Goal: Task Accomplishment & Management: Manage account settings

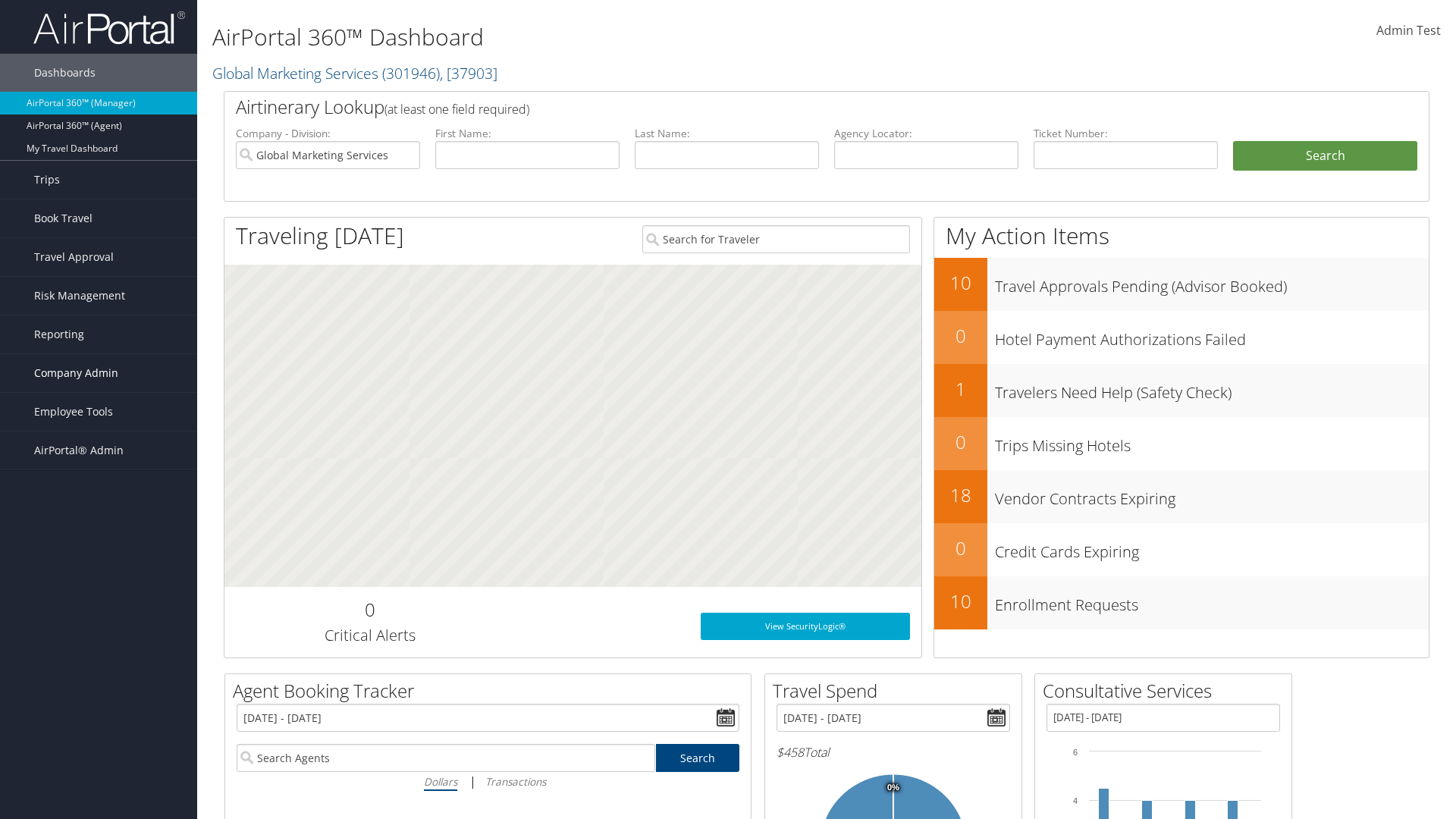
click at [98, 373] on span "Company Admin" at bounding box center [76, 373] width 84 height 38
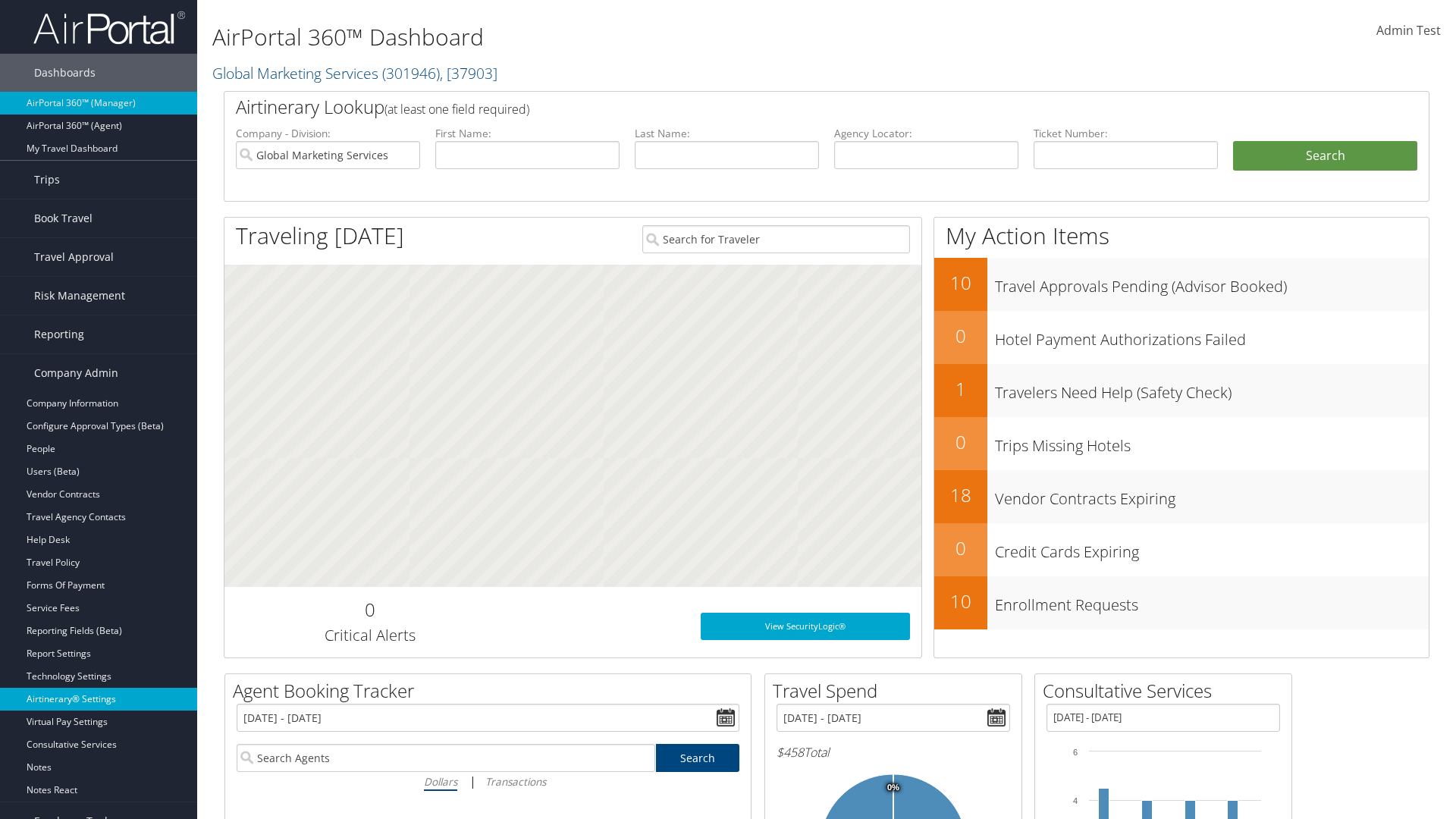
click at [98, 699] on link "Airtinerary® Settings" at bounding box center [98, 699] width 197 height 23
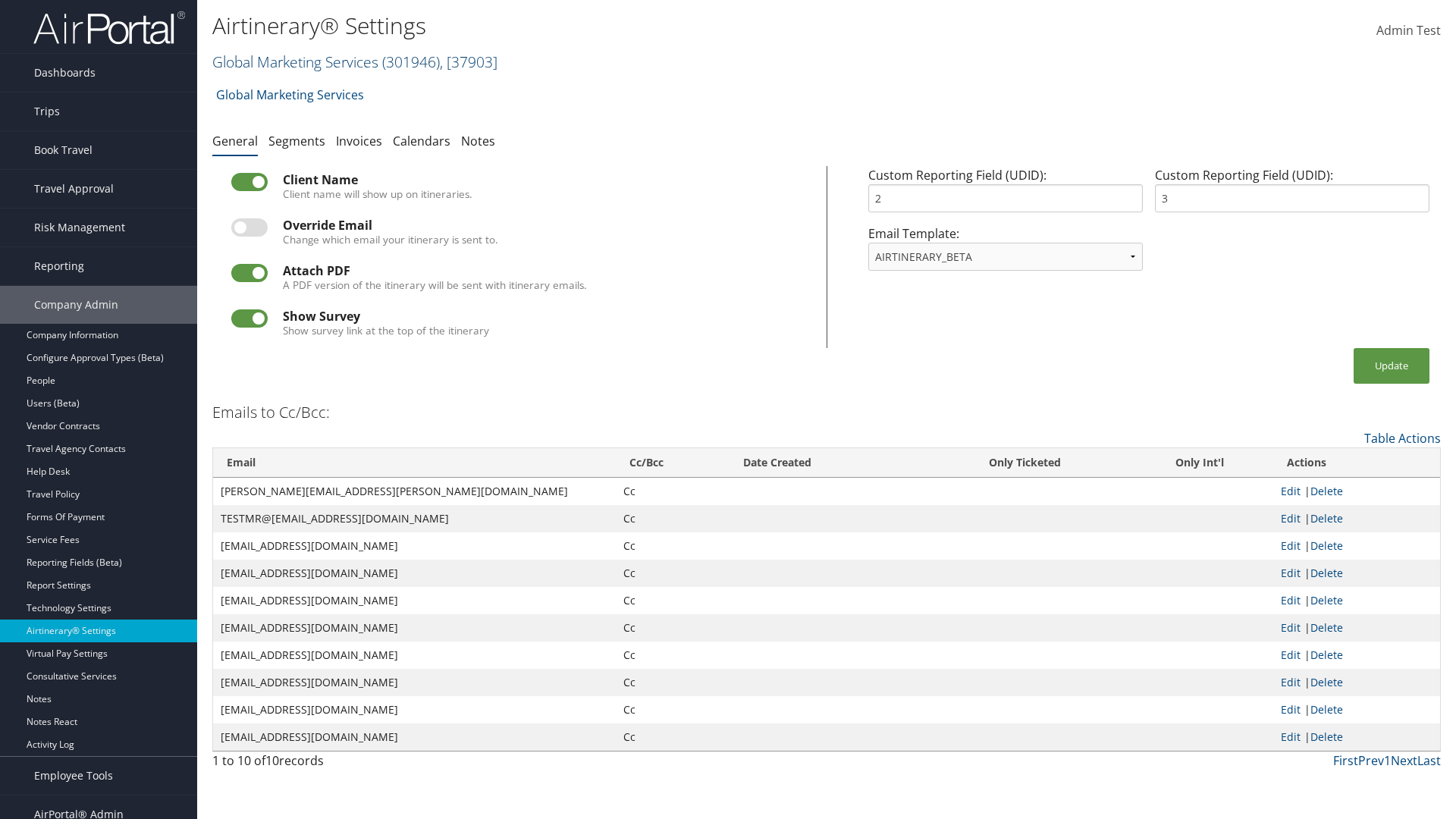
click at [293, 62] on link "Global Marketing Services ( 301946 ) , [ 37903 ]" at bounding box center [355, 62] width 286 height 21
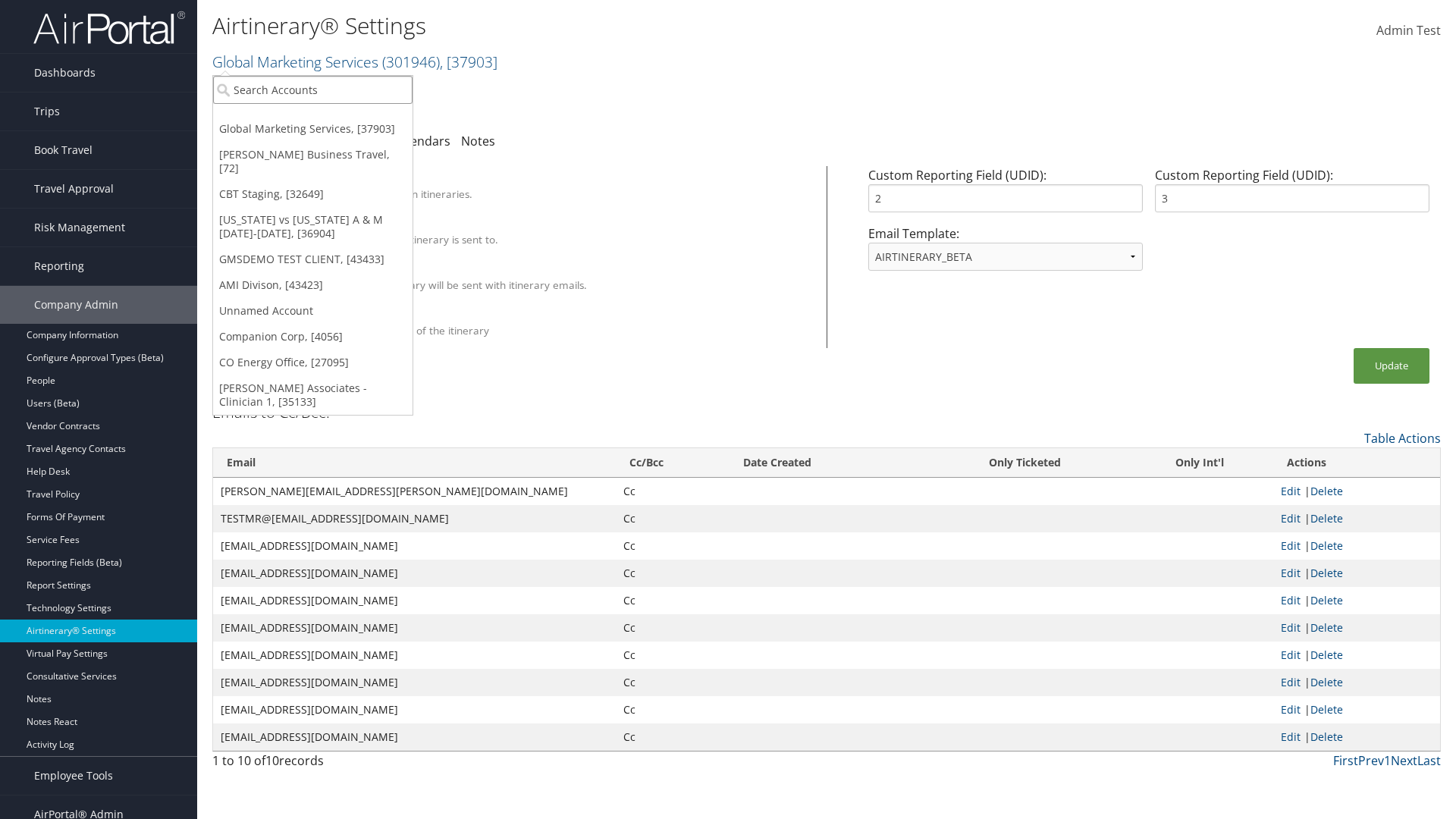
click at [312, 90] on input "search" at bounding box center [312, 90] width 199 height 28
type input "Global Marketing Services"
click at [327, 117] on div "Global Marketing Services (301946), [37903]" at bounding box center [327, 118] width 245 height 14
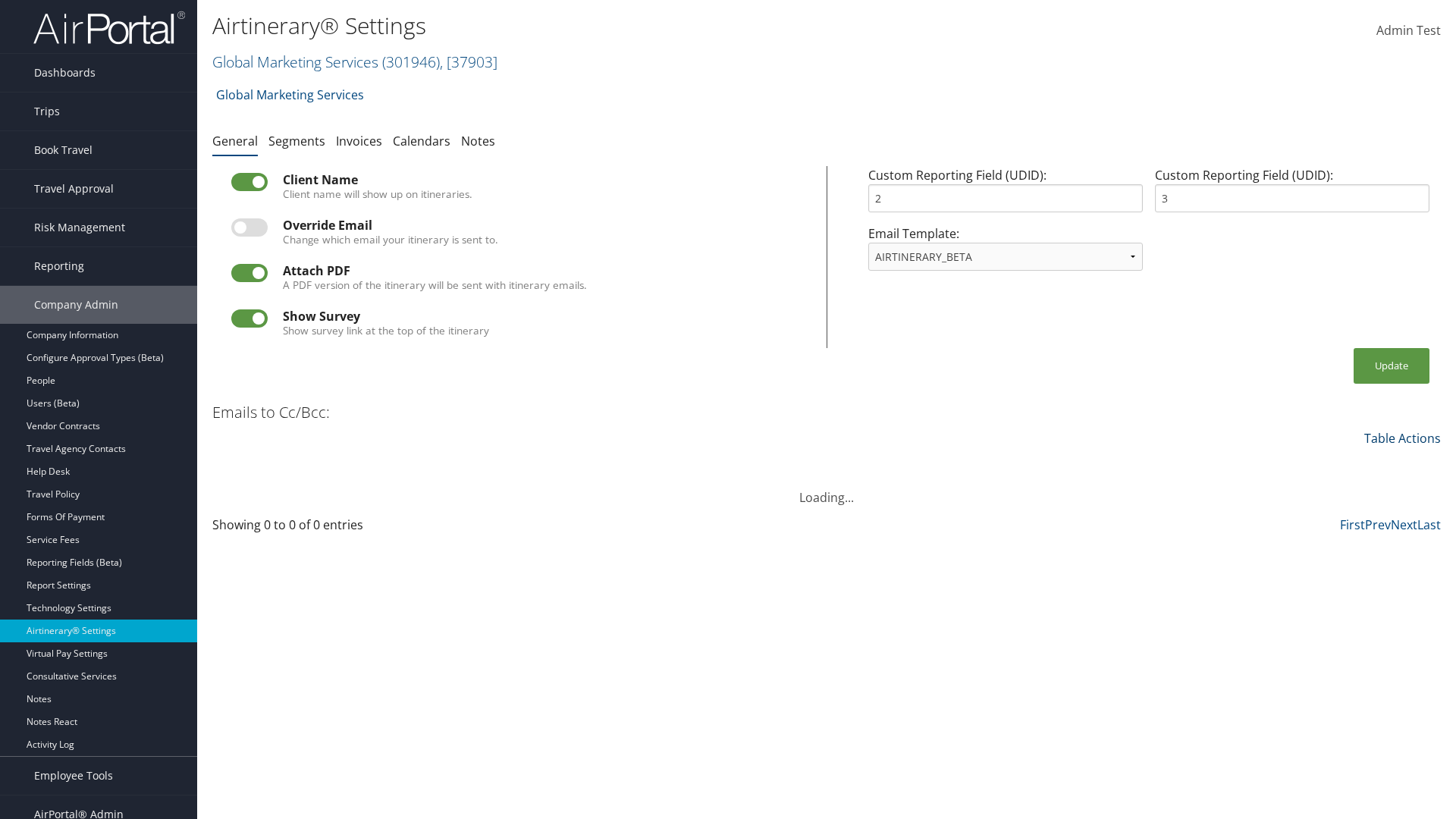
click at [1402, 438] on link "Table Actions" at bounding box center [1403, 439] width 77 height 17
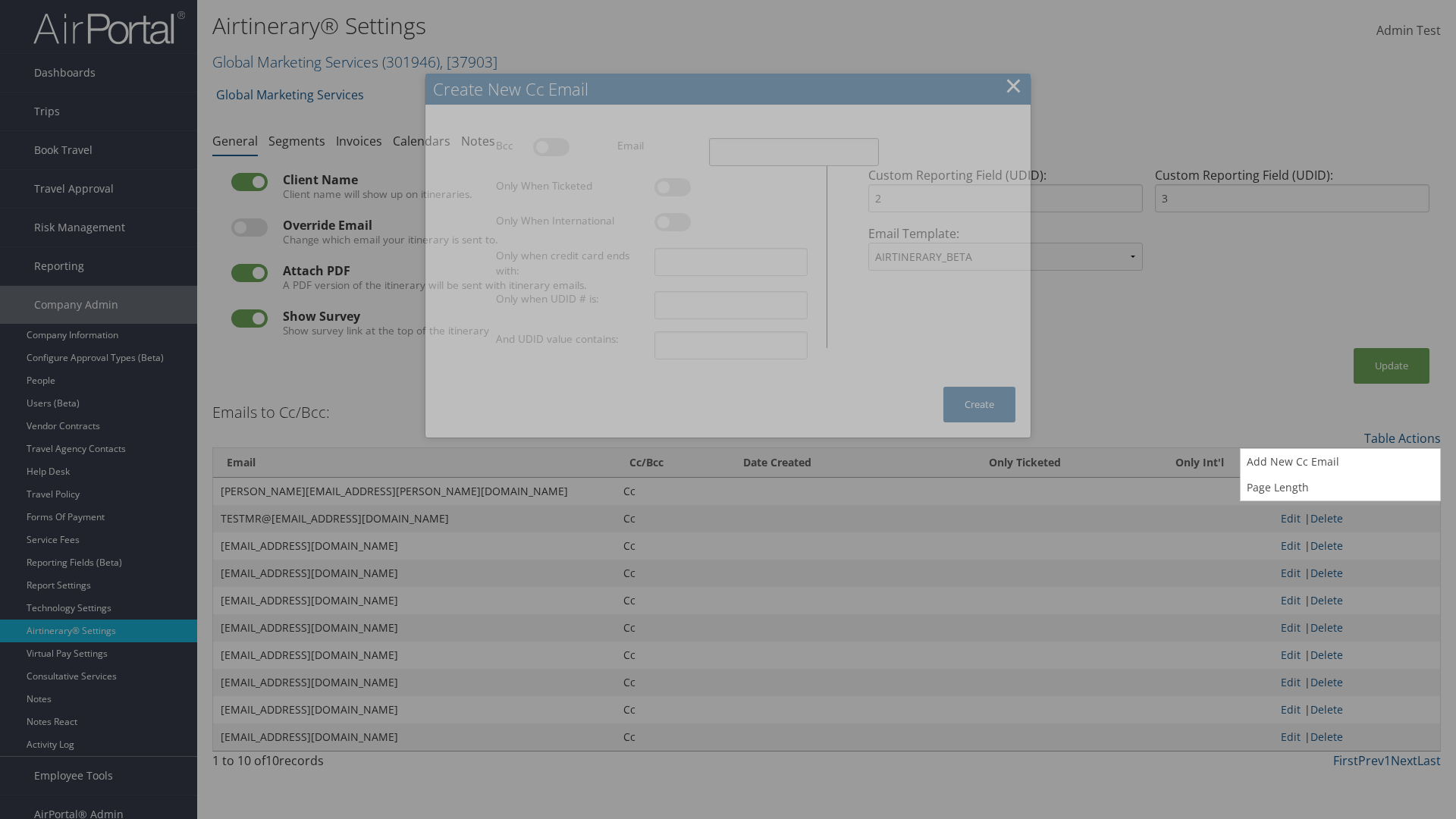
click at [793, 151] on input "Email" at bounding box center [793, 151] width 170 height 28
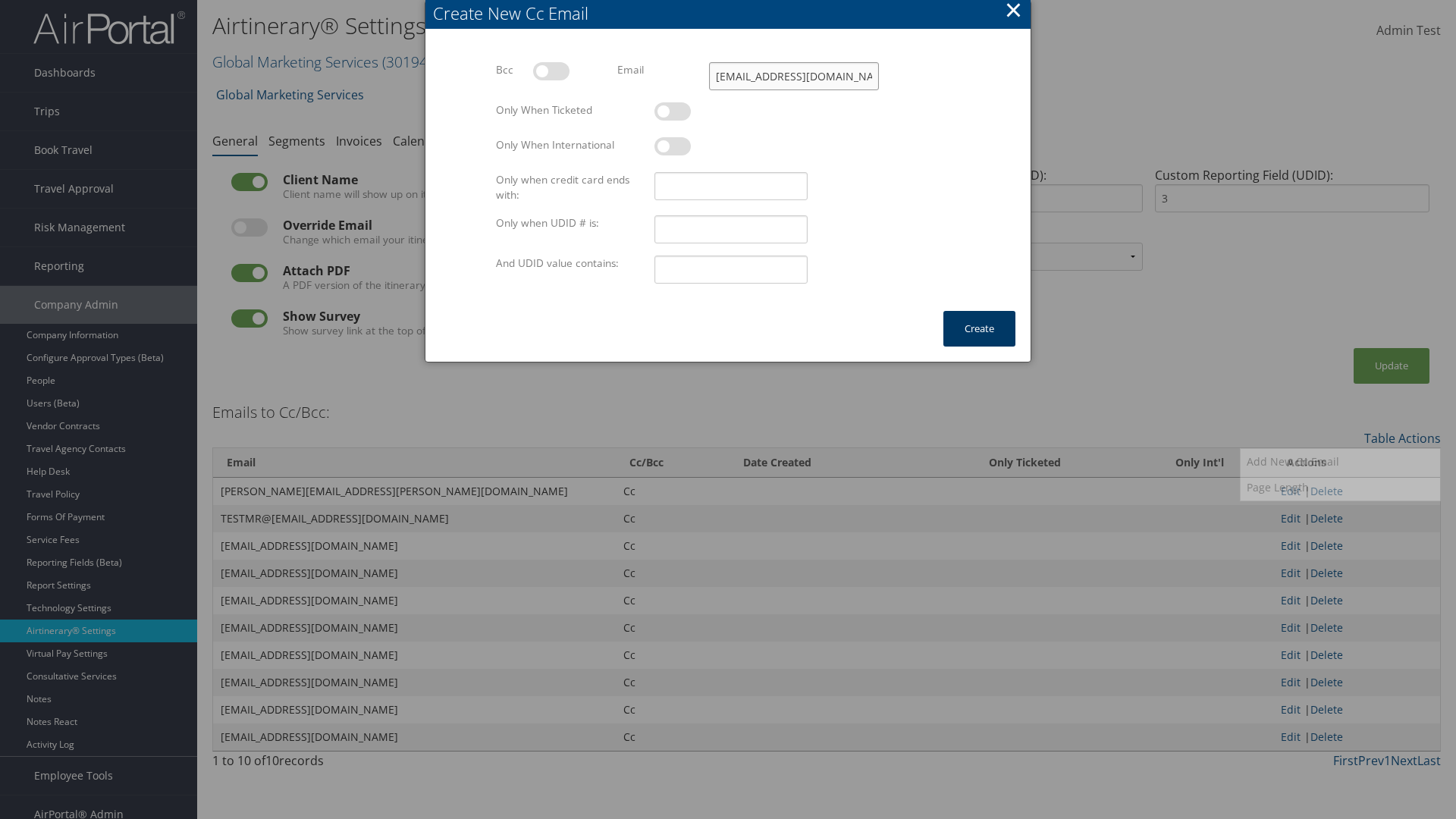
type input "test@test.com"
click at [979, 328] on button "Create" at bounding box center [979, 329] width 72 height 36
